Goal: Entertainment & Leisure: Consume media (video, audio)

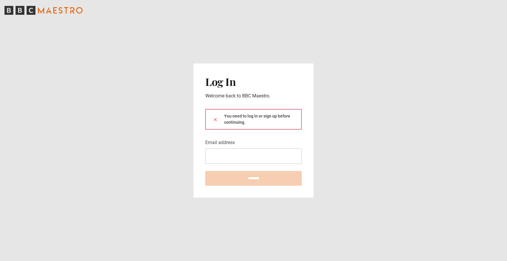
click at [272, 122] on div "You need to log in or sign up before continuing." at bounding box center [253, 119] width 96 height 21
click at [250, 119] on div "You need to log in or sign up before continuing." at bounding box center [253, 119] width 96 height 21
click at [256, 117] on div "You need to log in or sign up before continuing." at bounding box center [253, 119] width 96 height 21
click at [222, 158] on input "Email address" at bounding box center [253, 155] width 96 height 15
type input "**********"
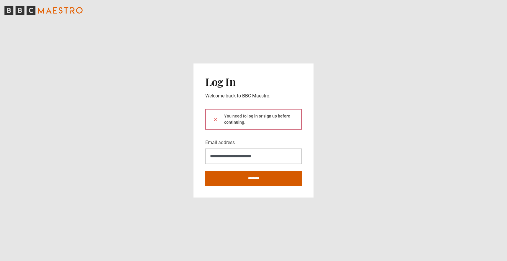
click at [252, 177] on input "********" at bounding box center [253, 178] width 96 height 15
type input "**********"
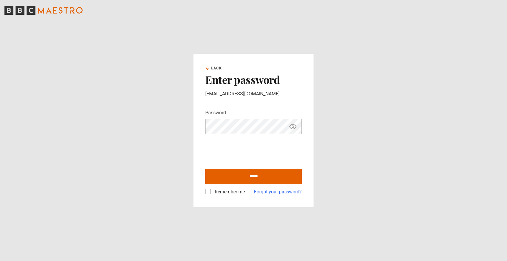
click at [293, 126] on icon "Show password" at bounding box center [293, 127] width 2 height 2
click at [293, 126] on icon "Hide password" at bounding box center [292, 126] width 7 height 7
click at [268, 178] on input "******" at bounding box center [253, 176] width 96 height 15
type input "**********"
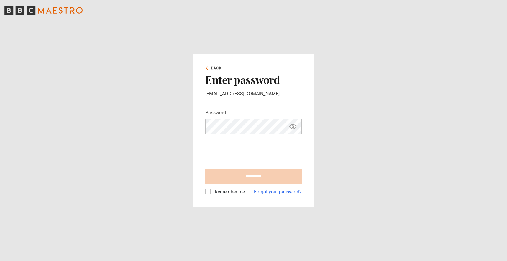
click at [212, 191] on label "Remember me" at bounding box center [228, 191] width 32 height 7
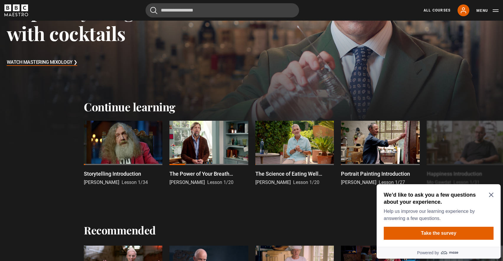
scroll to position [153, 0]
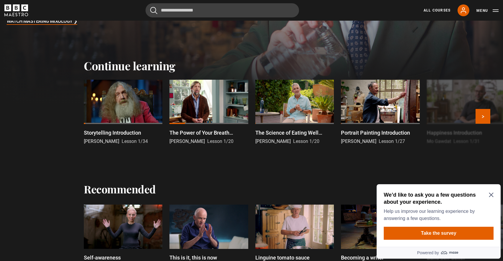
click at [210, 96] on div at bounding box center [208, 102] width 78 height 44
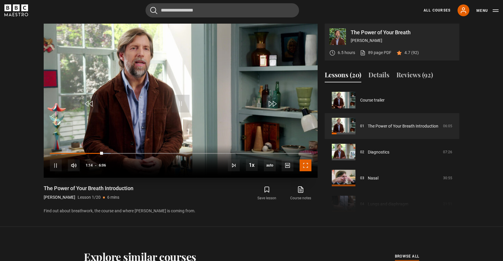
click at [305, 165] on span "Video Player" at bounding box center [305, 165] width 12 height 12
click at [55, 164] on span "Video Player" at bounding box center [56, 165] width 12 height 12
click at [181, 101] on span "Video Player" at bounding box center [181, 104] width 18 height 18
click at [231, 83] on video "Video Player" at bounding box center [181, 101] width 274 height 154
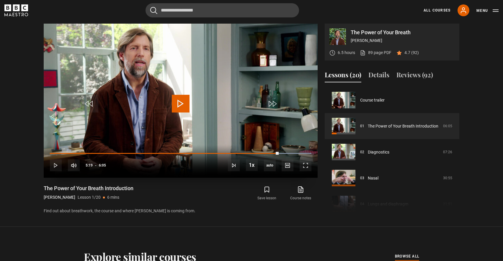
click at [181, 105] on span "Video Player" at bounding box center [181, 104] width 18 height 18
click at [307, 165] on span "Video Player" at bounding box center [305, 165] width 12 height 12
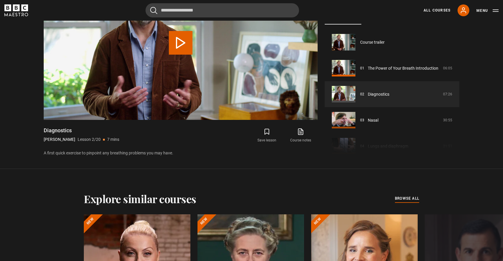
scroll to position [26, 0]
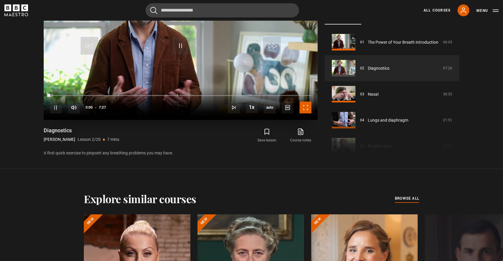
click at [306, 107] on span "Video Player" at bounding box center [305, 107] width 12 height 12
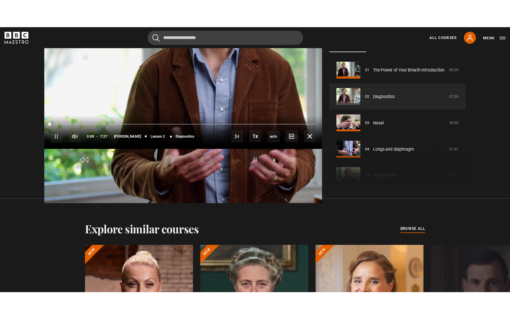
scroll to position [287, 0]
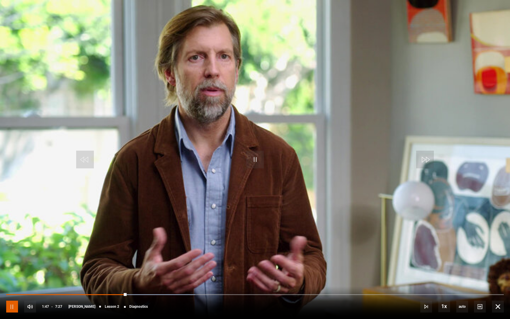
click at [11, 261] on span "Video Player" at bounding box center [12, 306] width 12 height 12
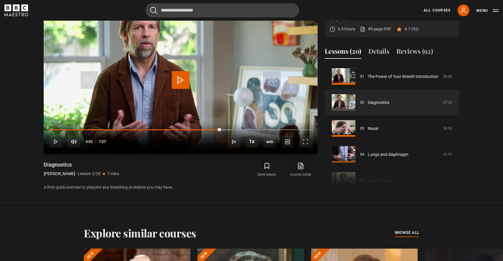
click at [178, 79] on span "Video Player" at bounding box center [181, 80] width 18 height 18
click at [305, 142] on span "Video Player" at bounding box center [305, 142] width 12 height 12
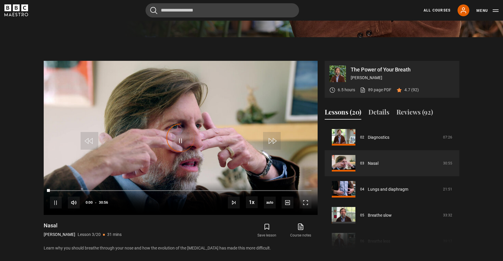
scroll to position [250, 0]
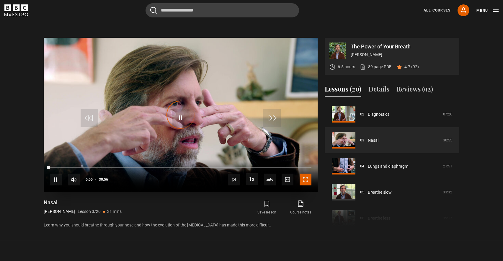
click at [305, 180] on span "Video Player" at bounding box center [305, 179] width 12 height 12
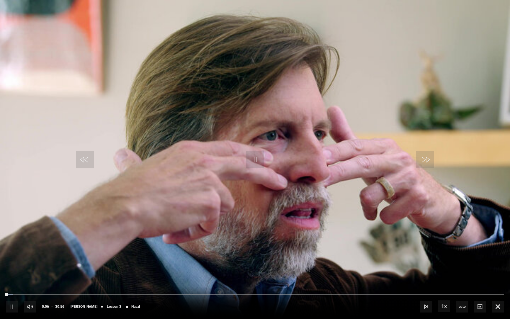
click at [363, 86] on video "Video Player" at bounding box center [255, 159] width 510 height 319
